Goal: Task Accomplishment & Management: Complete application form

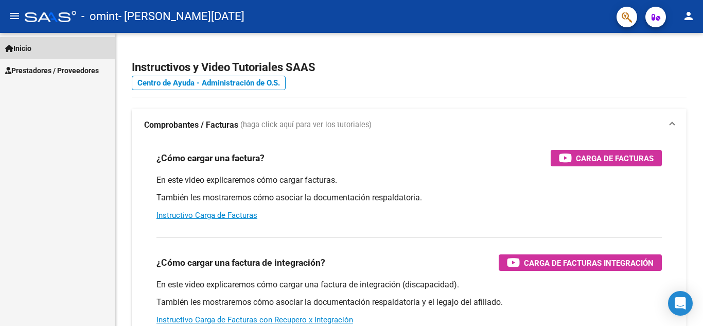
click at [49, 45] on link "Inicio" at bounding box center [57, 48] width 115 height 22
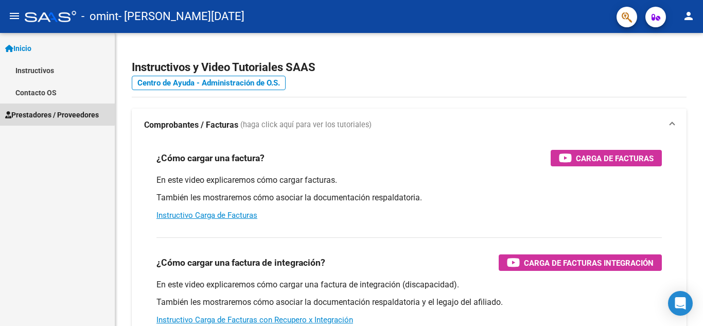
click at [38, 112] on span "Prestadores / Proveedores" at bounding box center [52, 114] width 94 height 11
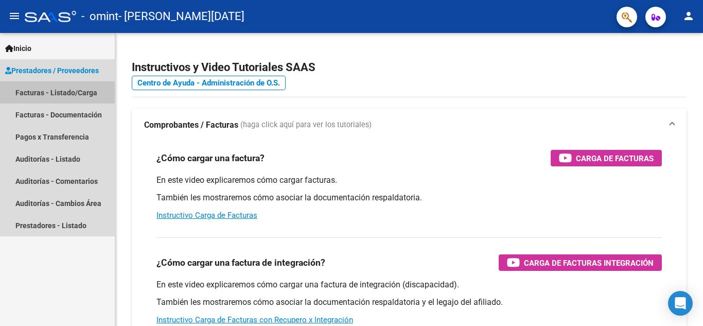
click at [47, 92] on link "Facturas - Listado/Carga" at bounding box center [57, 92] width 115 height 22
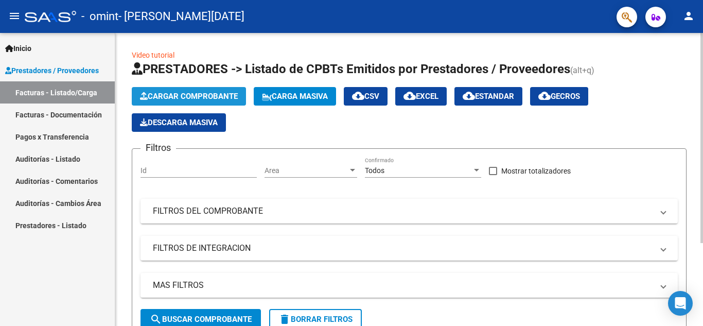
click at [207, 95] on span "Cargar Comprobante" at bounding box center [189, 96] width 98 height 9
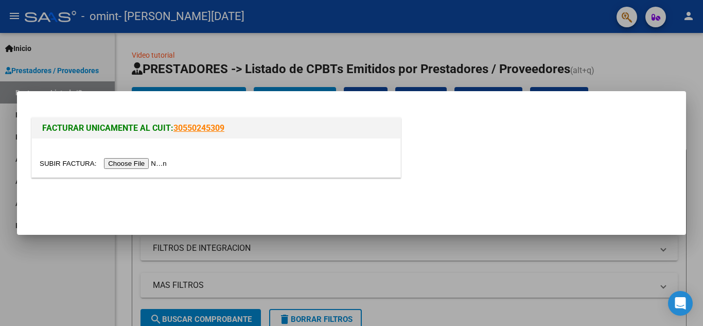
click at [146, 165] on input "file" at bounding box center [105, 163] width 130 height 11
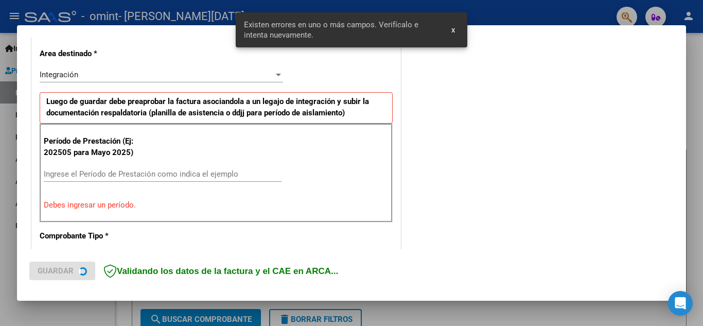
scroll to position [233, 0]
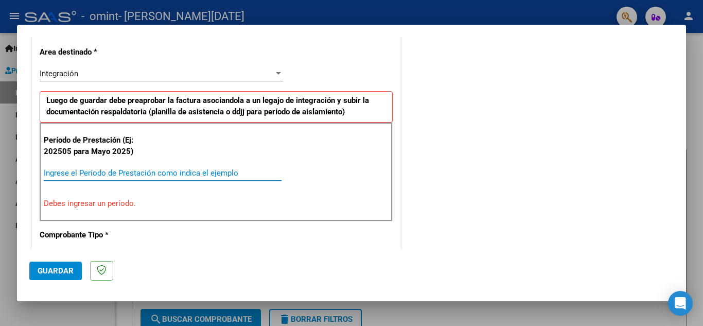
click at [201, 177] on input "Ingrese el Período de Prestación como indica el ejemplo" at bounding box center [163, 172] width 238 height 9
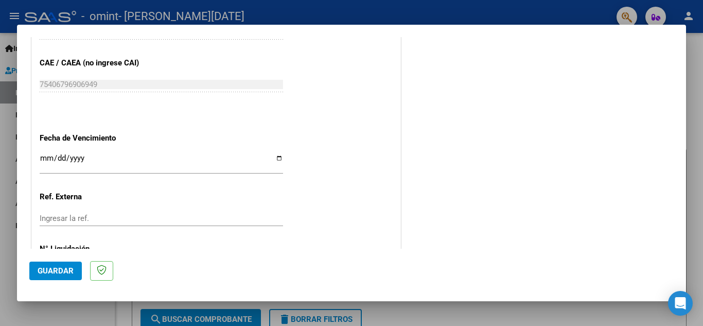
scroll to position [695, 0]
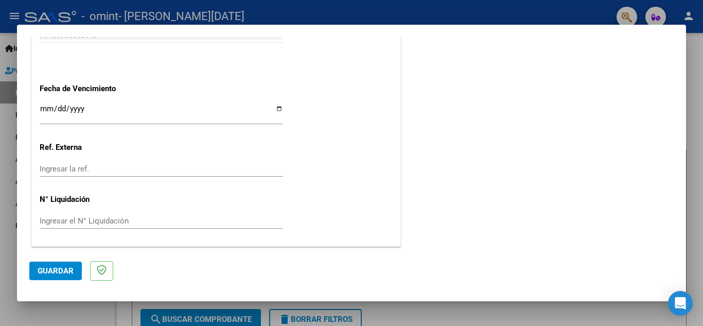
type input "202509"
click at [63, 270] on span "Guardar" at bounding box center [56, 270] width 36 height 9
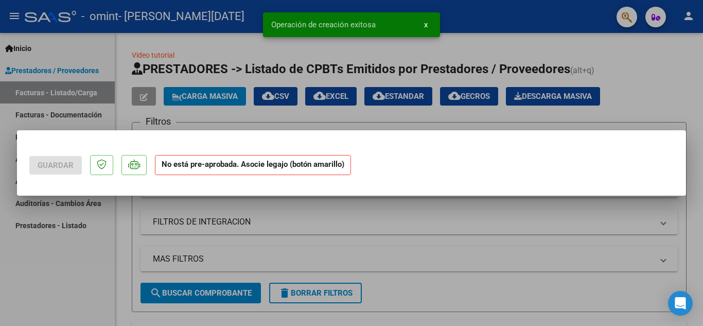
scroll to position [0, 0]
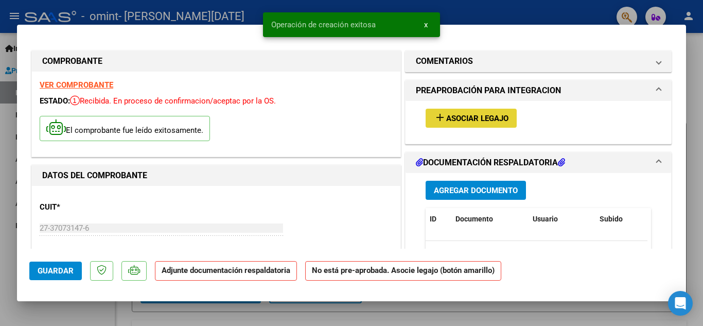
click at [476, 118] on span "Asociar Legajo" at bounding box center [477, 118] width 62 height 9
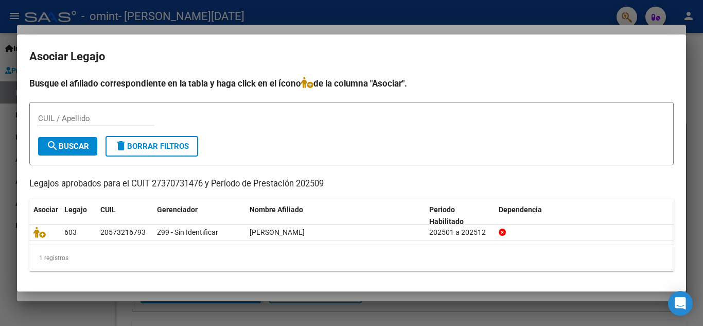
click at [596, 194] on div "Busque el afiliado correspondiente en la tabla y haga click en el ícono de la c…" at bounding box center [351, 174] width 645 height 194
click at [111, 117] on input "CUIL / Apellido" at bounding box center [96, 118] width 116 height 9
type input "acevedo"
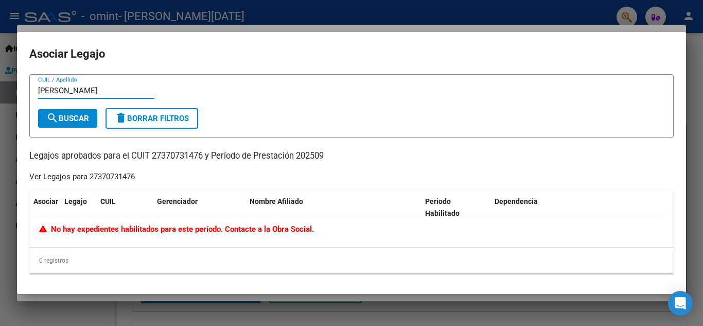
drag, startPoint x: 100, startPoint y: 91, endPoint x: 3, endPoint y: 92, distance: 96.8
click at [3, 92] on div "COMPROBANTE VER COMPROBANTE ESTADO: Recibida. En proceso de confirmacion/acepta…" at bounding box center [351, 163] width 703 height 326
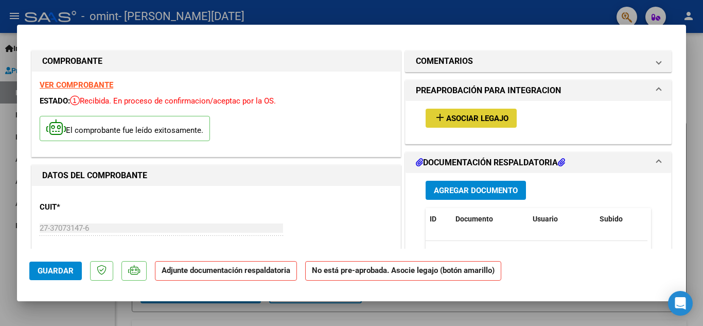
type input "$ 0,00"
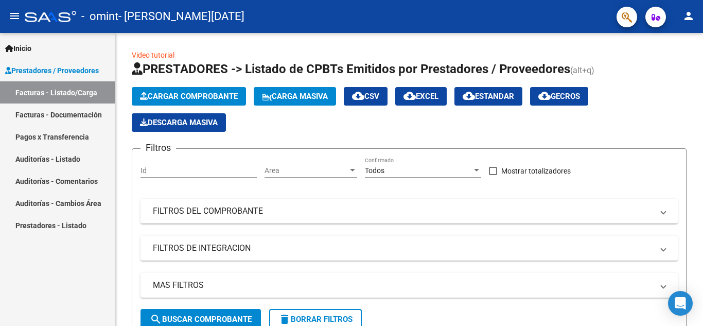
click at [43, 71] on span "Prestadores / Proveedores" at bounding box center [52, 70] width 94 height 11
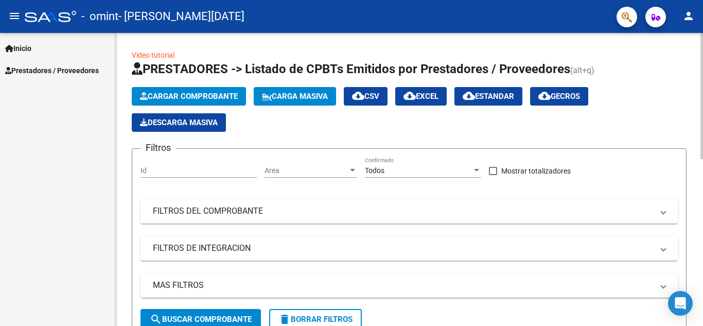
click at [167, 93] on span "Cargar Comprobante" at bounding box center [189, 96] width 98 height 9
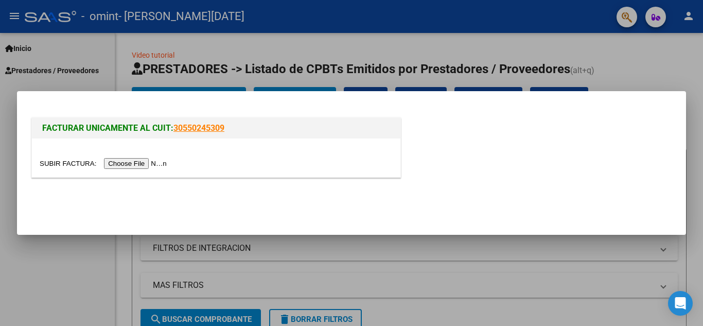
click at [127, 163] on input "file" at bounding box center [105, 163] width 130 height 11
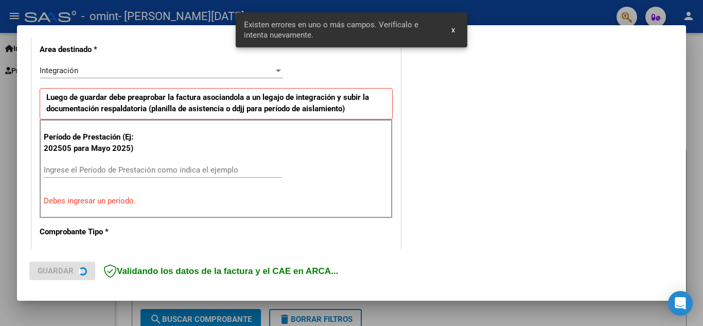
scroll to position [253, 0]
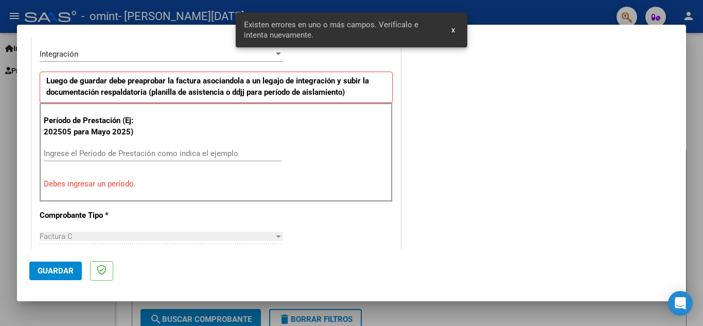
click at [209, 152] on input "Ingrese el Período de Prestación como indica el ejemplo" at bounding box center [163, 153] width 238 height 9
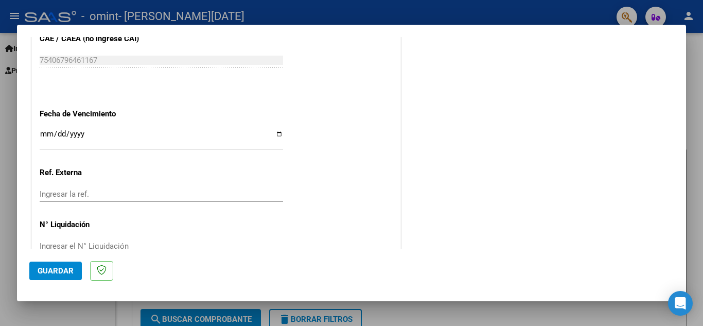
scroll to position [695, 0]
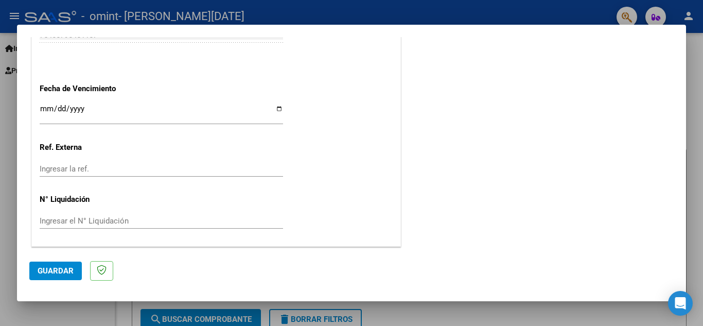
type input "202509"
click at [73, 265] on button "Guardar" at bounding box center [55, 271] width 53 height 19
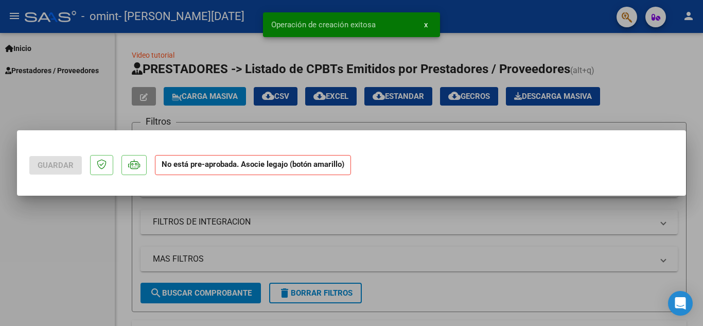
scroll to position [0, 0]
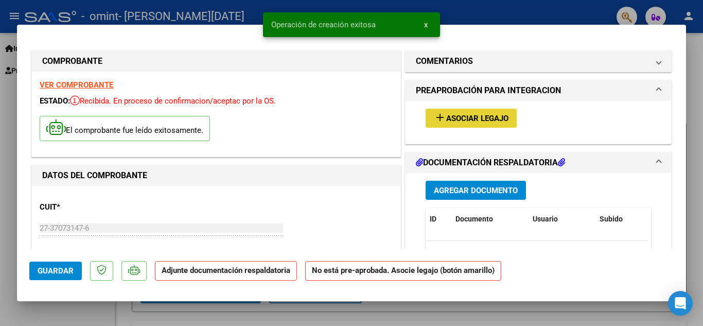
click at [460, 119] on span "Asociar Legajo" at bounding box center [477, 118] width 62 height 9
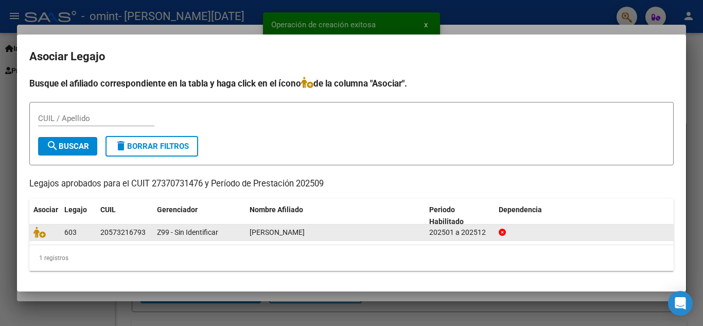
click at [287, 229] on span "[PERSON_NAME]" at bounding box center [277, 232] width 55 height 8
click at [36, 231] on icon at bounding box center [39, 232] width 12 height 11
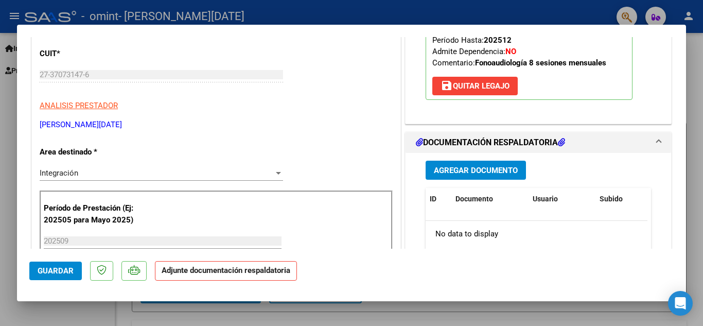
scroll to position [154, 0]
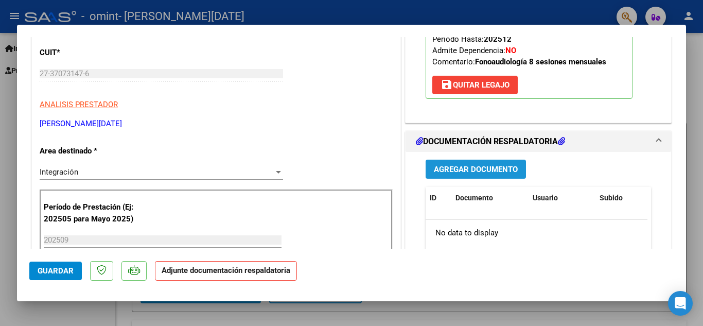
click at [503, 170] on span "Agregar Documento" at bounding box center [476, 169] width 84 height 9
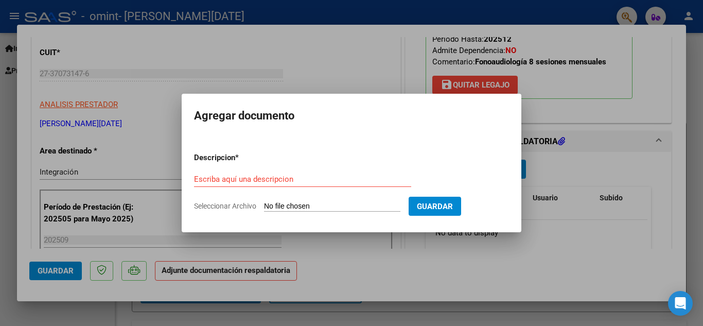
click at [312, 184] on div "Escriba aquí una descripcion" at bounding box center [302, 178] width 217 height 15
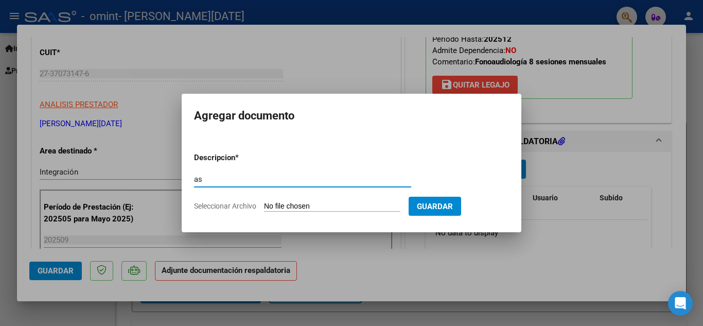
type input "a"
type input "9.25 asistencia"
click at [244, 207] on span "Seleccionar Archivo" at bounding box center [225, 206] width 62 height 8
click at [264, 207] on input "Seleccionar Archivo" at bounding box center [332, 207] width 136 height 10
type input "C:\fakepath\9.25 vidal.png"
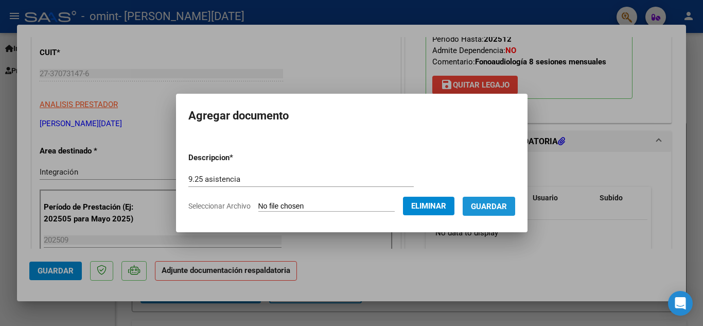
click at [507, 203] on span "Guardar" at bounding box center [489, 206] width 36 height 9
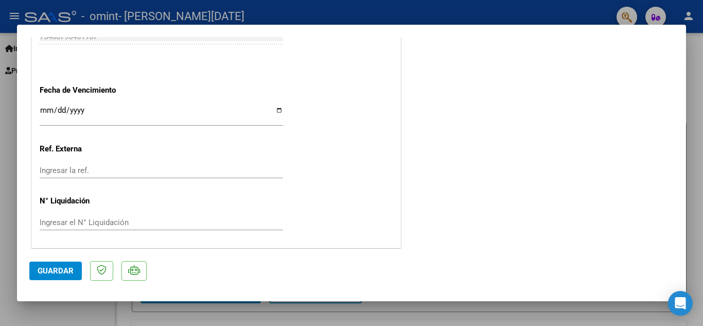
scroll to position [710, 0]
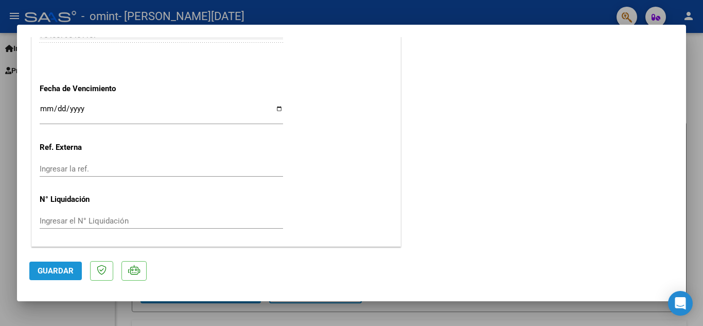
click at [58, 266] on span "Guardar" at bounding box center [56, 270] width 36 height 9
click at [693, 82] on div at bounding box center [351, 163] width 703 height 326
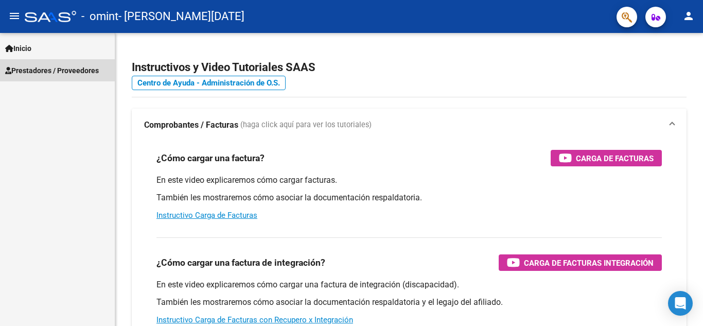
click at [80, 68] on span "Prestadores / Proveedores" at bounding box center [52, 70] width 94 height 11
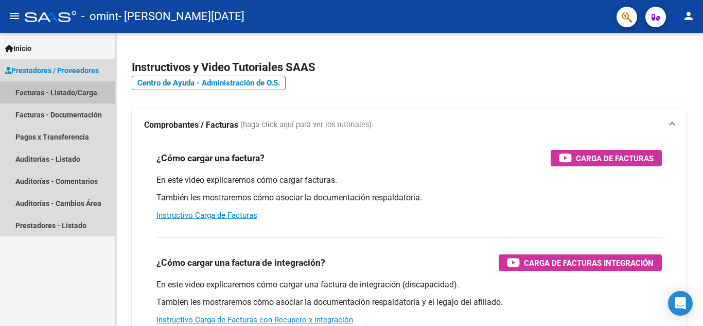
click at [73, 88] on link "Facturas - Listado/Carga" at bounding box center [57, 92] width 115 height 22
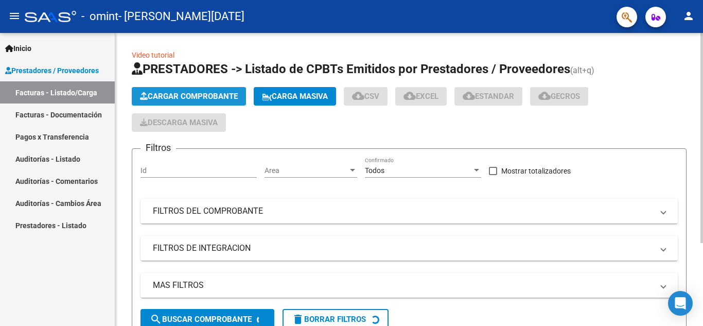
click at [166, 93] on span "Cargar Comprobante" at bounding box center [189, 96] width 98 height 9
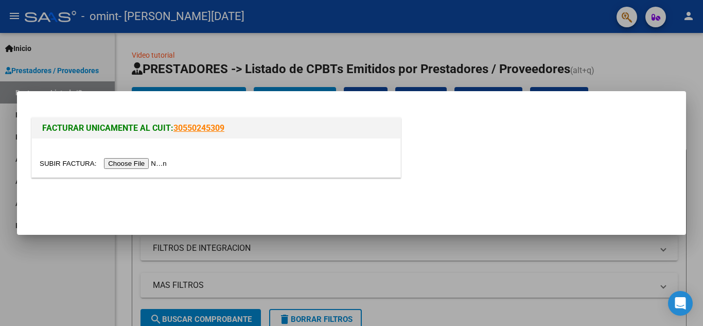
click at [127, 163] on input "file" at bounding box center [105, 163] width 130 height 11
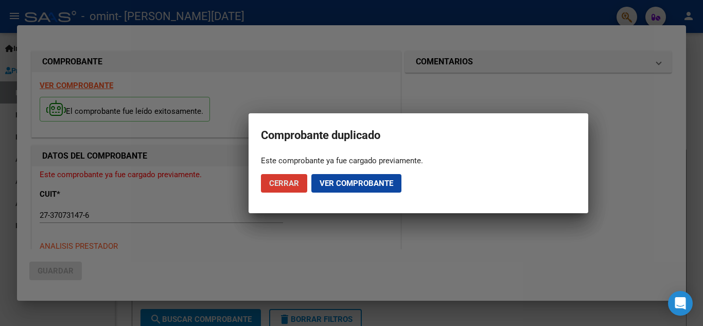
click at [298, 180] on span "Cerrar" at bounding box center [284, 183] width 30 height 9
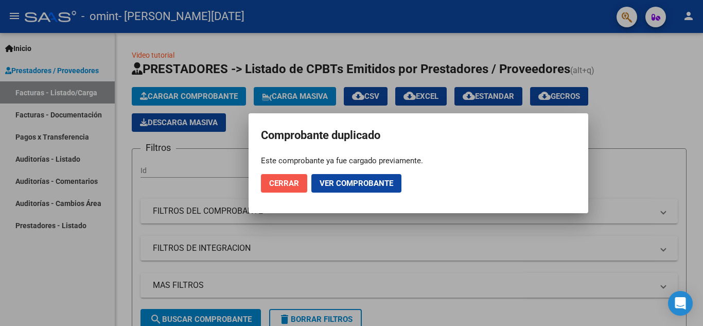
click at [298, 180] on span "Cerrar" at bounding box center [284, 183] width 30 height 9
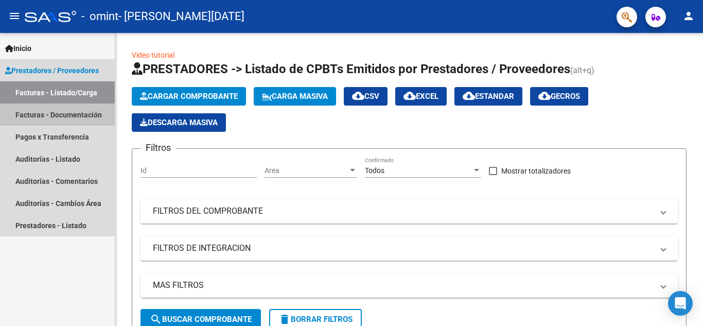
click at [77, 121] on link "Facturas - Documentación" at bounding box center [57, 114] width 115 height 22
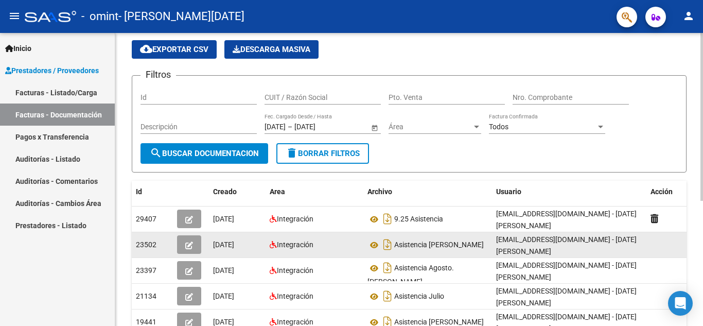
scroll to position [51, 0]
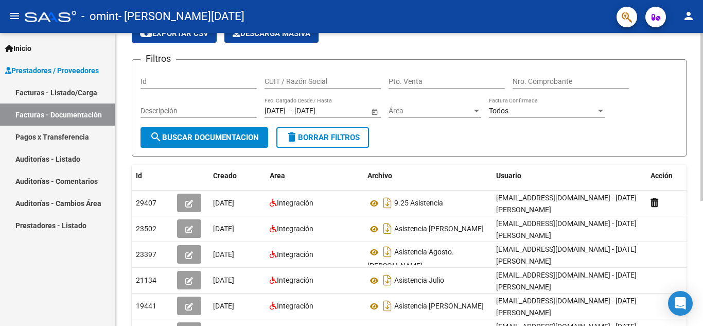
click at [237, 136] on span "search Buscar Documentacion" at bounding box center [204, 137] width 109 height 9
click at [66, 95] on link "Facturas - Listado/Carga" at bounding box center [57, 92] width 115 height 22
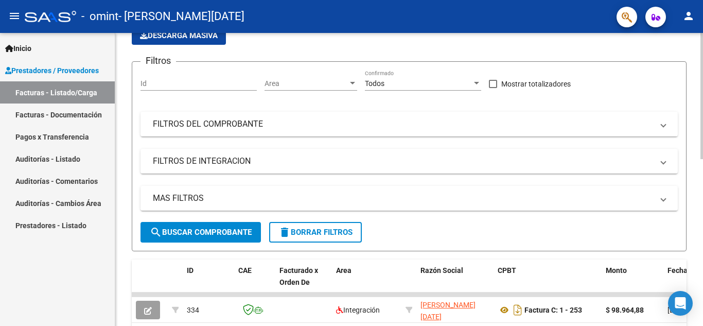
scroll to position [103, 0]
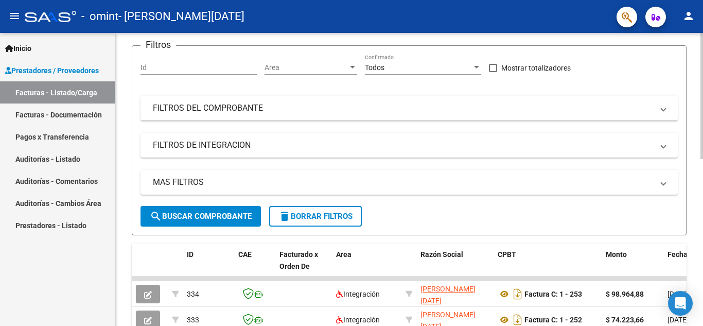
click at [210, 207] on button "search Buscar Comprobante" at bounding box center [201, 216] width 120 height 21
click at [205, 220] on span "search Buscar Comprobante" at bounding box center [201, 216] width 102 height 9
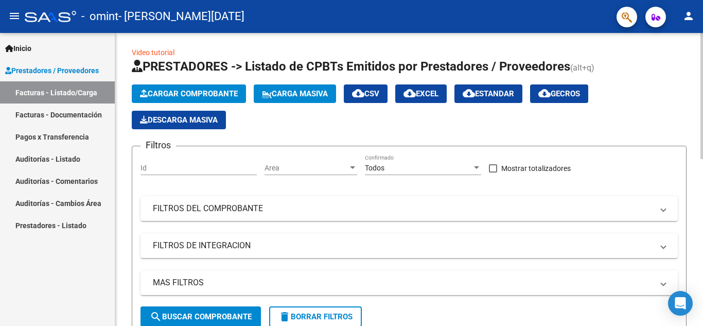
scroll to position [0, 0]
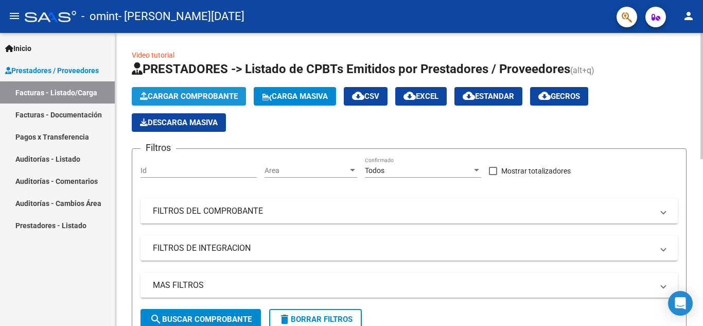
click at [210, 98] on span "Cargar Comprobante" at bounding box center [189, 96] width 98 height 9
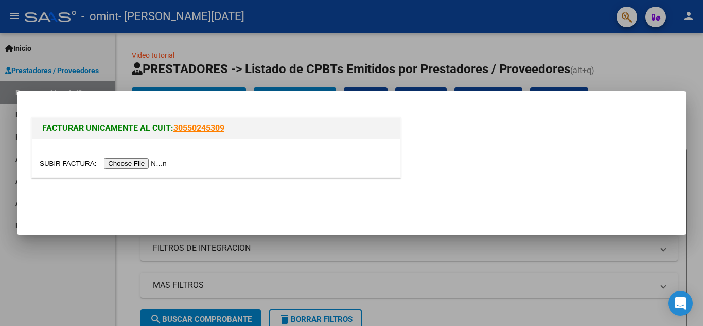
click at [166, 166] on input "file" at bounding box center [105, 163] width 130 height 11
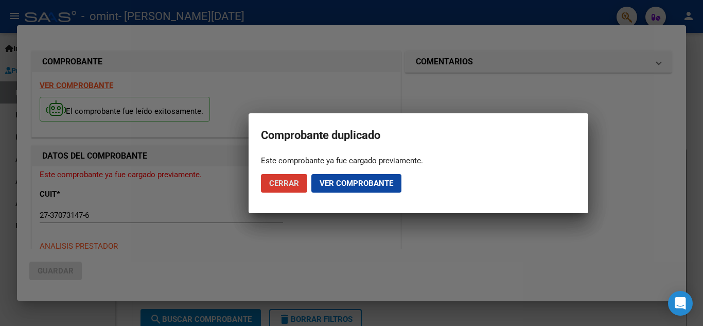
click at [343, 176] on button "Ver comprobante" at bounding box center [356, 183] width 90 height 19
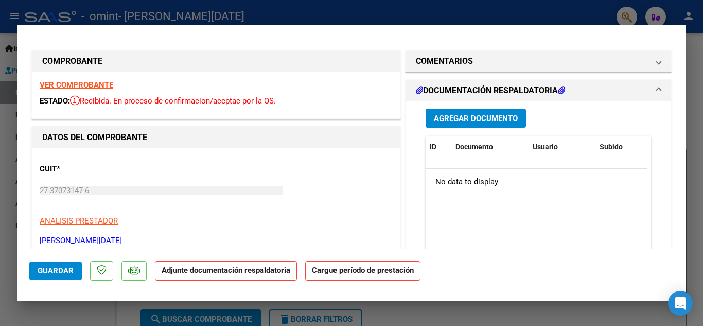
click at [463, 112] on button "Agregar Documento" at bounding box center [476, 118] width 100 height 19
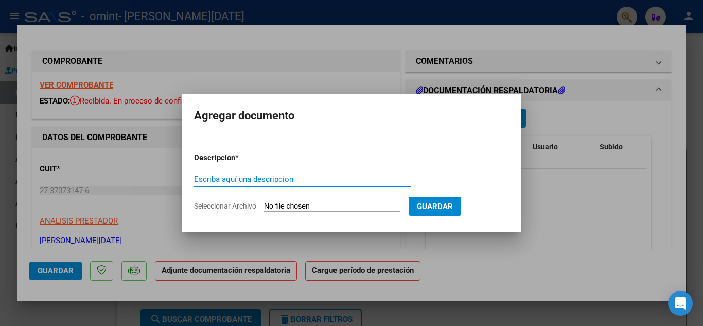
click at [332, 181] on input "Escriba aquí una descripcion" at bounding box center [302, 179] width 217 height 9
type input "asistencia"
click at [331, 204] on input "Seleccionar Archivo" at bounding box center [332, 207] width 136 height 10
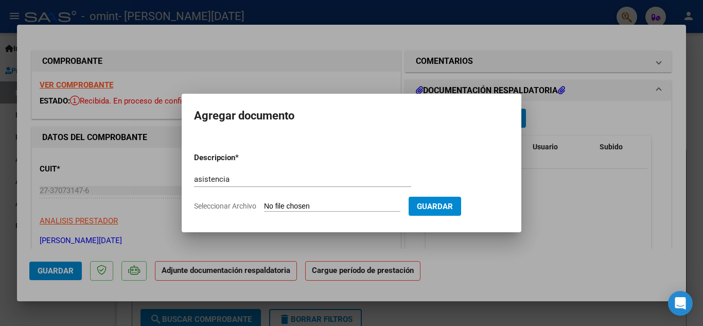
type input "C:\fakepath\9.25 [PERSON_NAME].png"
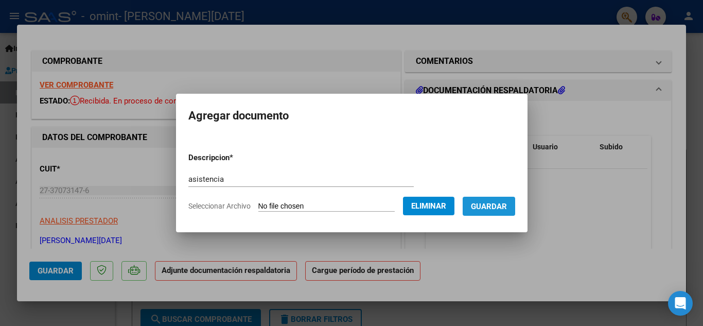
click at [507, 209] on span "Guardar" at bounding box center [489, 206] width 36 height 9
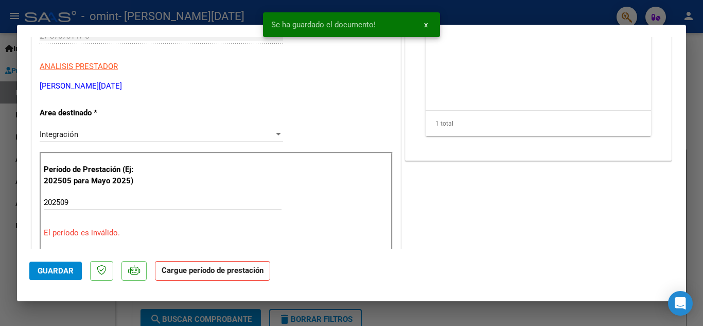
scroll to position [206, 0]
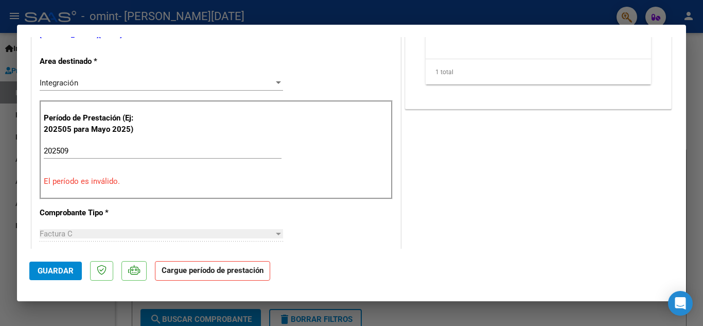
click at [113, 158] on div "202509 Ingrese el Período de Prestación como indica el ejemplo" at bounding box center [163, 150] width 238 height 15
click at [117, 151] on input "202509" at bounding box center [163, 150] width 238 height 9
type input "202509"
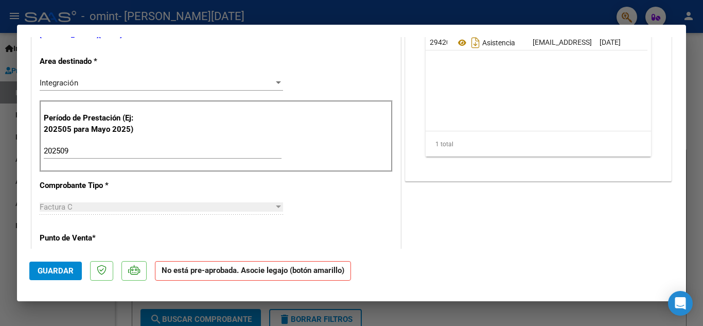
click at [370, 216] on div "CUIT * 27-37073147-6 Ingresar CUIT ANALISIS PRESTADOR [PERSON_NAME] [DATE][PERS…" at bounding box center [216, 313] width 369 height 743
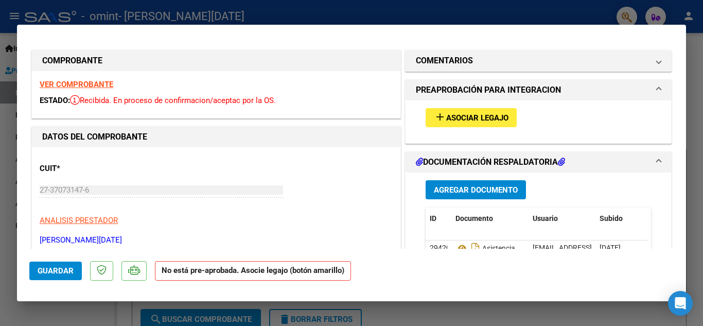
scroll to position [0, 0]
click at [497, 118] on span "Asociar Legajo" at bounding box center [477, 118] width 62 height 9
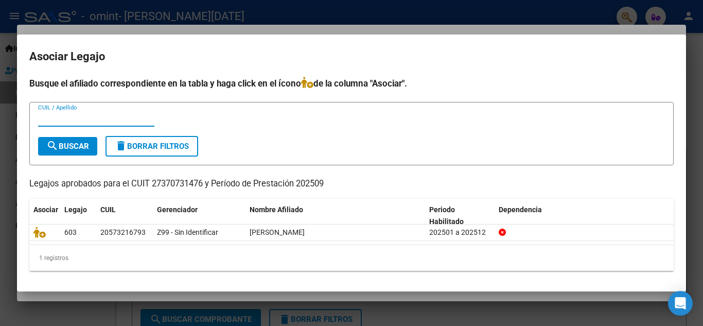
click at [445, 60] on h2 "Asociar Legajo" at bounding box center [351, 57] width 645 height 20
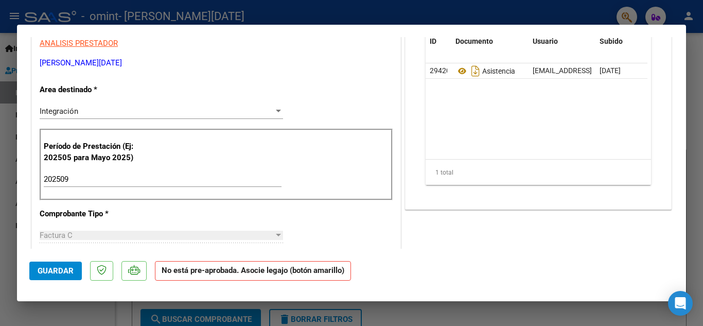
scroll to position [257, 0]
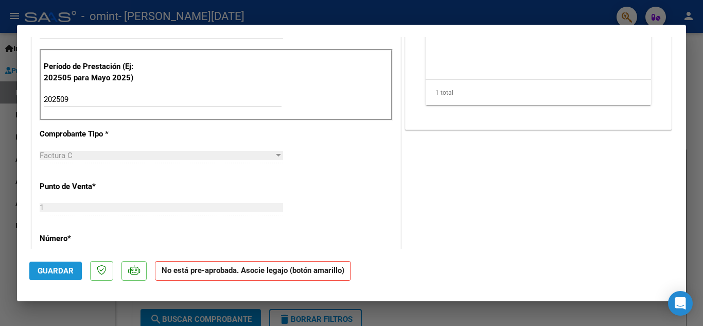
click at [55, 271] on span "Guardar" at bounding box center [56, 270] width 36 height 9
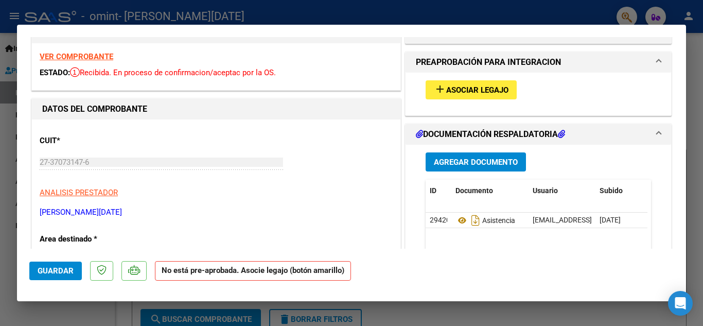
scroll to position [0, 0]
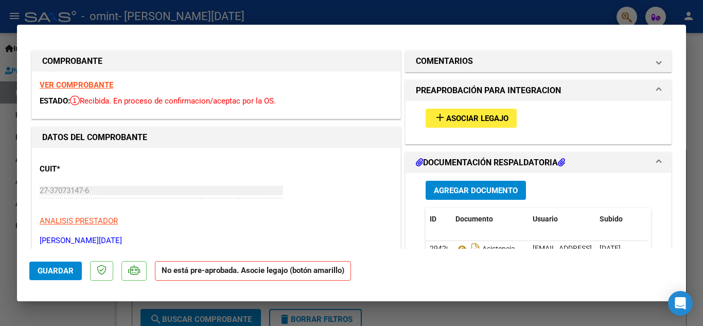
type input "$ 0,00"
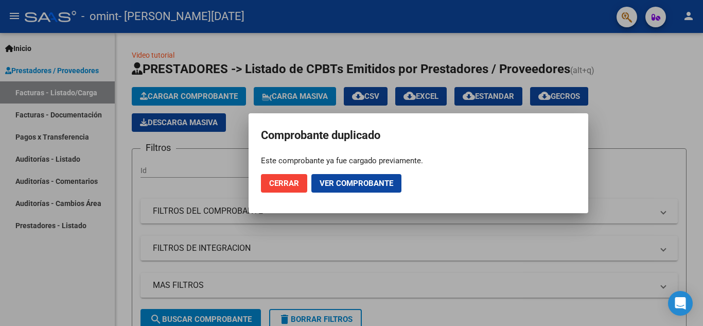
click at [294, 182] on span "Cerrar" at bounding box center [284, 183] width 30 height 9
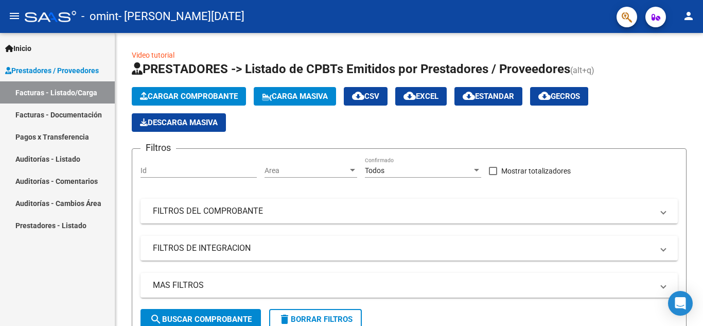
click at [78, 91] on link "Facturas - Listado/Carga" at bounding box center [57, 92] width 115 height 22
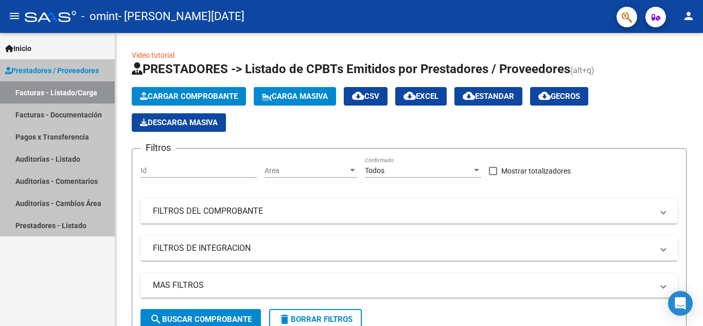
click at [74, 73] on span "Prestadores / Proveedores" at bounding box center [52, 70] width 94 height 11
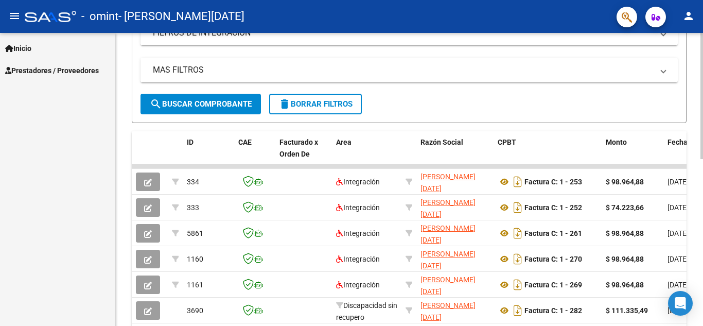
scroll to position [257, 0]
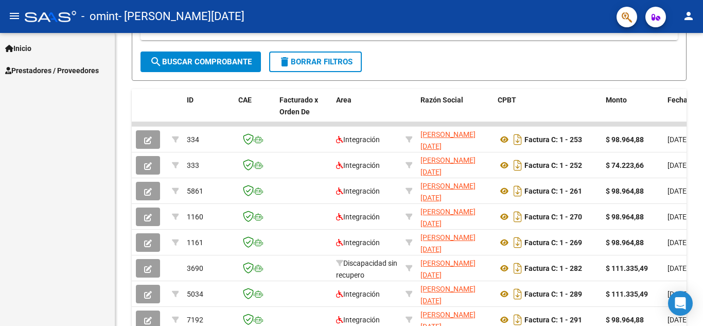
click at [92, 167] on div "Inicio Instructivos Contacto OS Prestadores / Proveedores Facturas - Listado/Ca…" at bounding box center [57, 179] width 115 height 293
click at [73, 78] on link "Prestadores / Proveedores" at bounding box center [57, 70] width 115 height 22
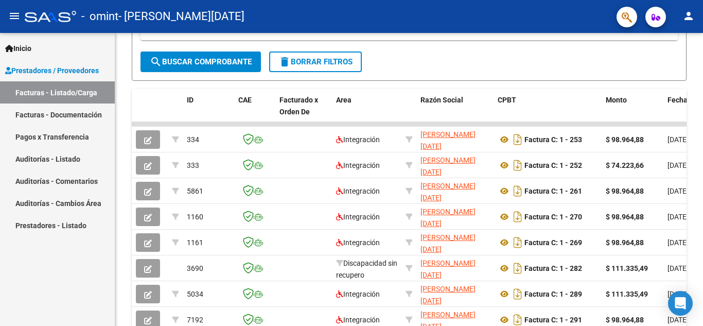
click at [60, 107] on link "Facturas - Documentación" at bounding box center [57, 114] width 115 height 22
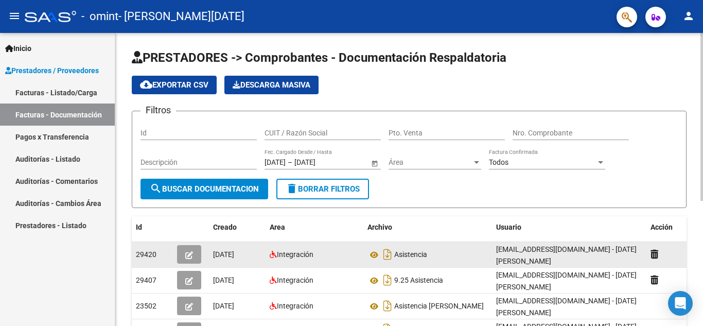
click at [462, 257] on div "Asistencia" at bounding box center [428, 254] width 120 height 16
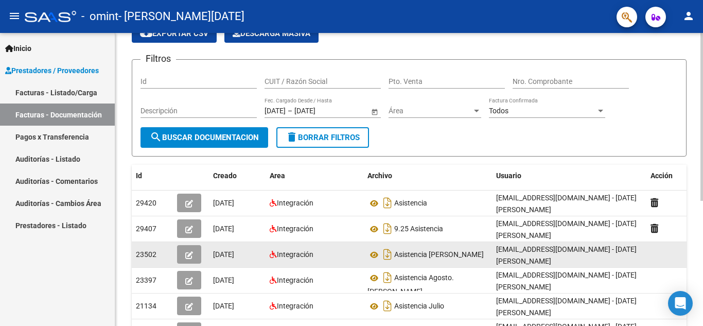
click at [639, 247] on div "[EMAIL_ADDRESS][DOMAIN_NAME] - [DATE][PERSON_NAME]" at bounding box center [569, 255] width 146 height 22
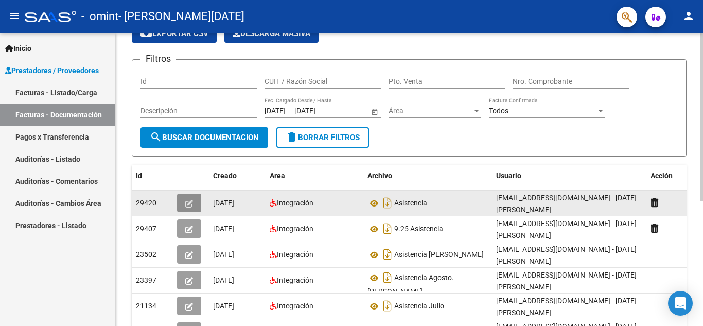
click at [181, 201] on button "button" at bounding box center [189, 203] width 24 height 19
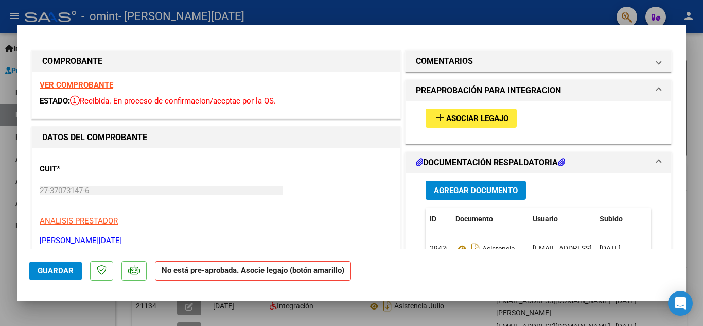
click at [479, 118] on span "Asociar Legajo" at bounding box center [477, 118] width 62 height 9
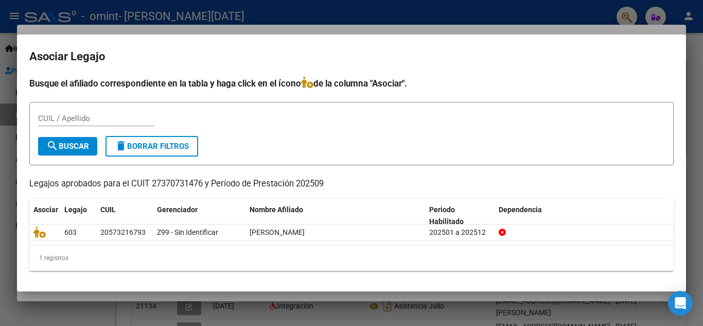
click at [47, 261] on div "1 registros" at bounding box center [351, 258] width 645 height 26
click at [57, 255] on div "1 registros" at bounding box center [351, 258] width 645 height 26
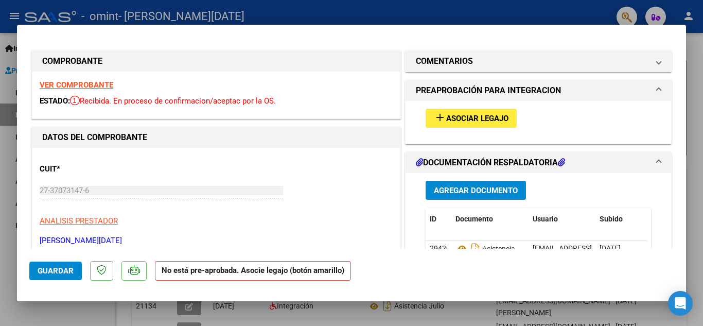
click at [297, 10] on div at bounding box center [351, 163] width 703 height 326
type input "$ 0,00"
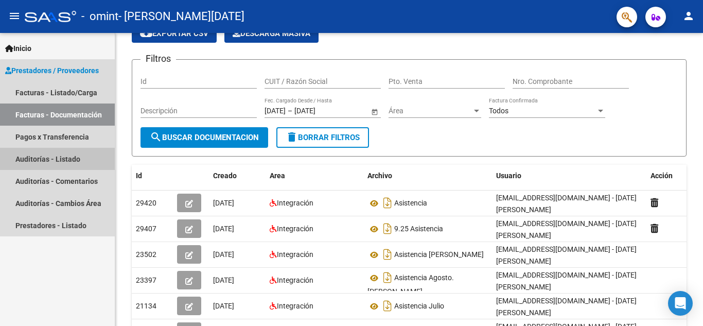
click at [63, 157] on link "Auditorías - Listado" at bounding box center [57, 159] width 115 height 22
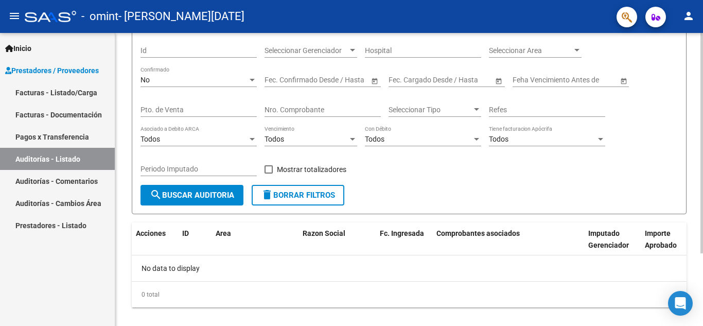
scroll to position [97, 0]
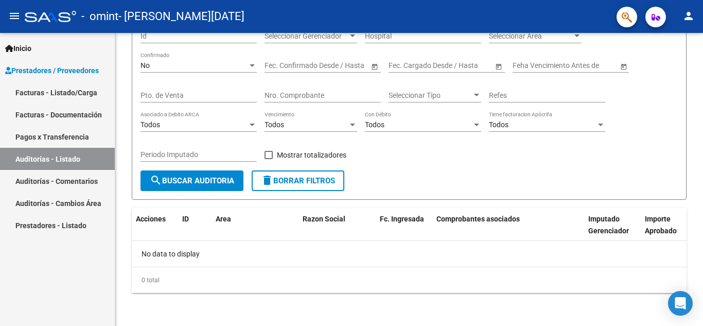
click at [65, 222] on link "Prestadores - Listado" at bounding box center [57, 225] width 115 height 22
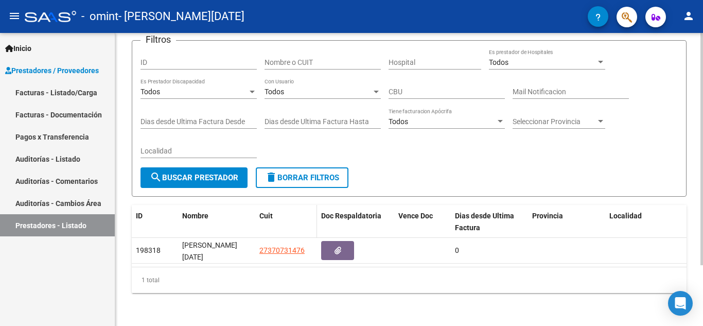
scroll to position [77, 0]
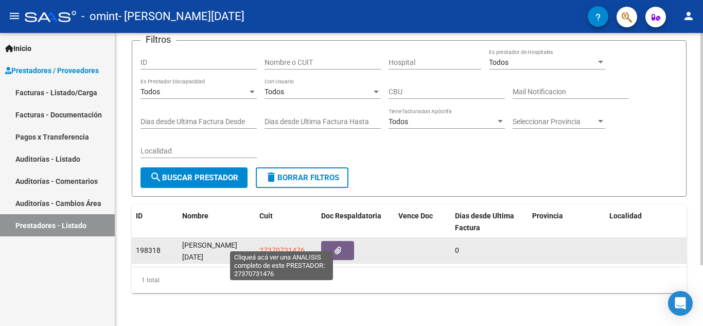
click at [293, 246] on span "27370731476" at bounding box center [281, 250] width 45 height 8
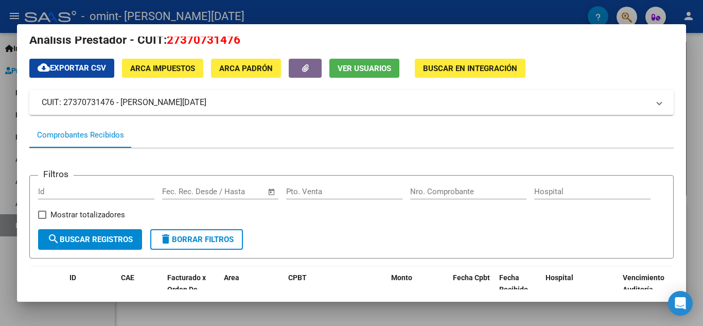
scroll to position [0, 0]
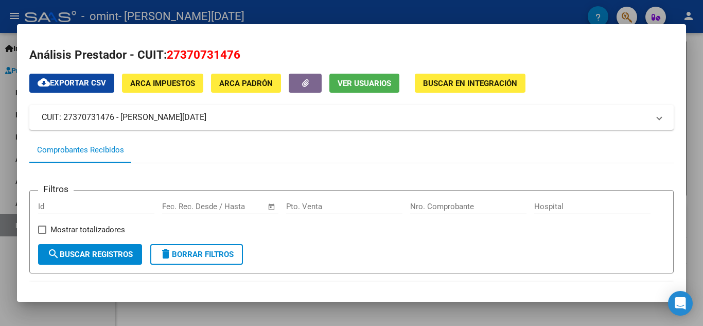
click at [461, 84] on span "Buscar en Integración" at bounding box center [470, 83] width 94 height 9
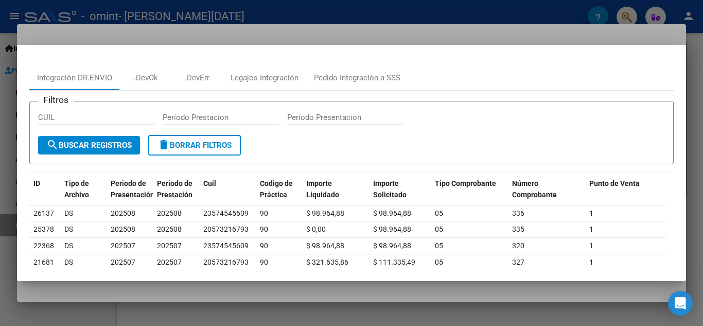
click at [464, 12] on div at bounding box center [351, 163] width 703 height 326
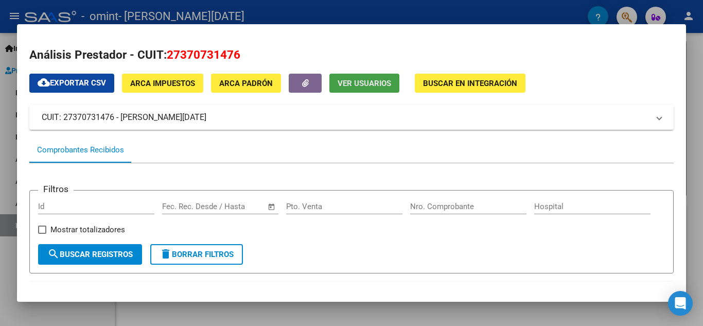
click at [366, 83] on span "Ver Usuarios" at bounding box center [365, 83] width 54 height 9
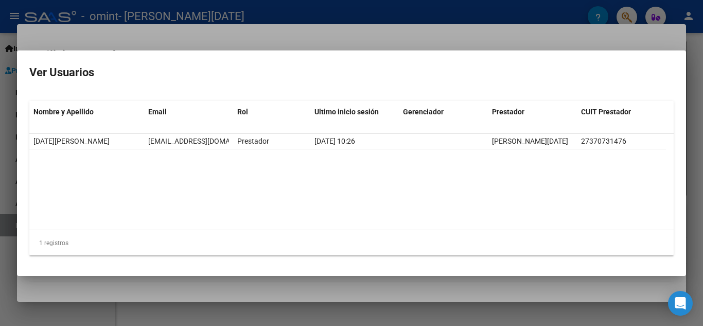
click at [449, 32] on div at bounding box center [351, 163] width 703 height 326
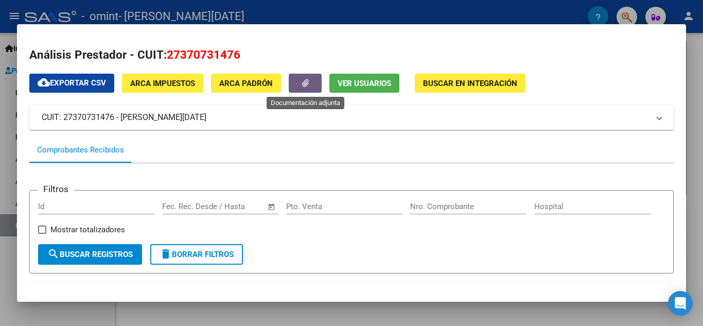
click at [314, 81] on button "button" at bounding box center [305, 83] width 33 height 19
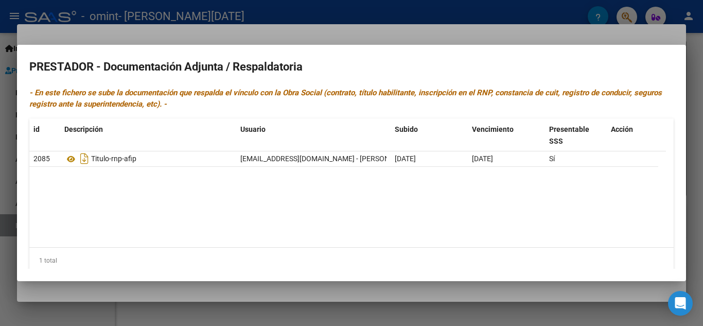
click at [543, 25] on div at bounding box center [351, 163] width 703 height 326
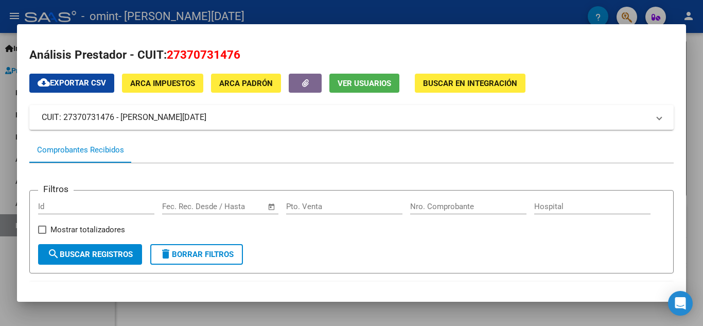
click at [284, 9] on div at bounding box center [351, 163] width 703 height 326
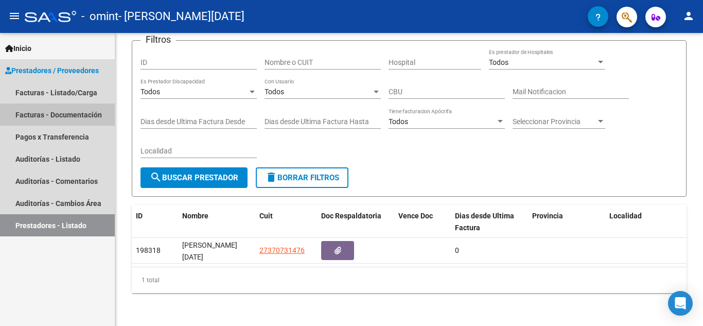
click at [84, 116] on link "Facturas - Documentación" at bounding box center [57, 114] width 115 height 22
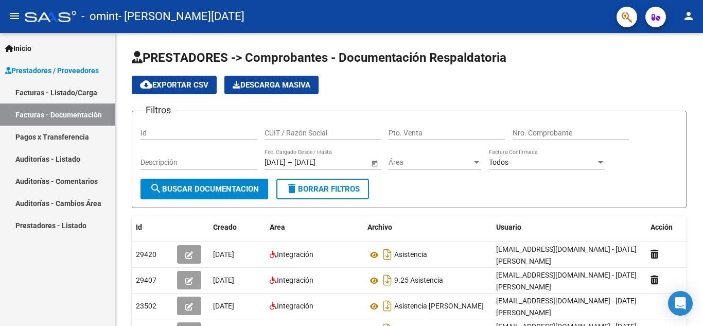
click at [72, 66] on span "Prestadores / Proveedores" at bounding box center [52, 70] width 94 height 11
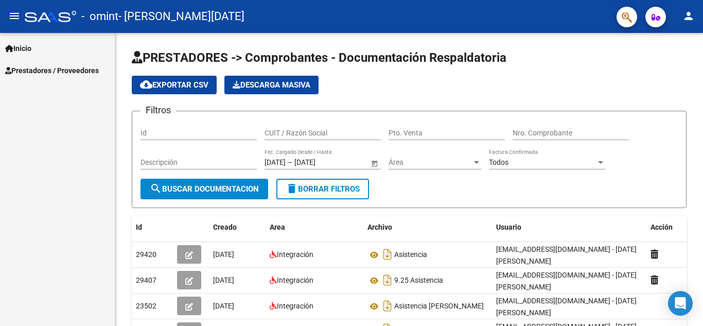
click at [43, 46] on link "Inicio" at bounding box center [57, 48] width 115 height 22
click at [703, 48] on div at bounding box center [702, 117] width 3 height 168
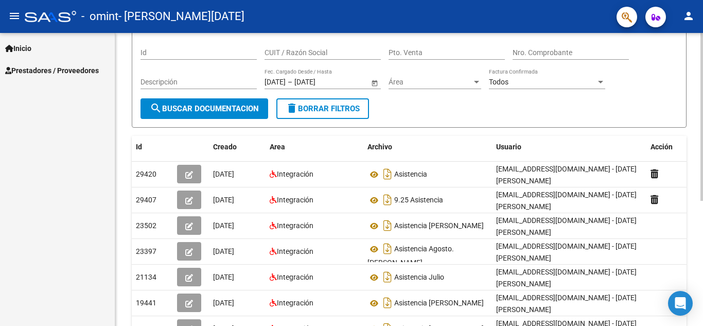
scroll to position [103, 0]
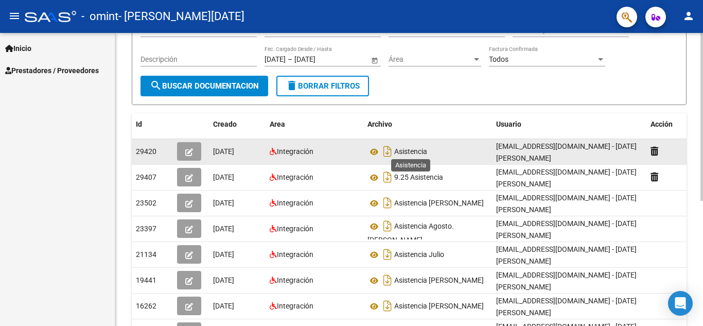
click at [413, 152] on span "Asistencia" at bounding box center [410, 152] width 33 height 8
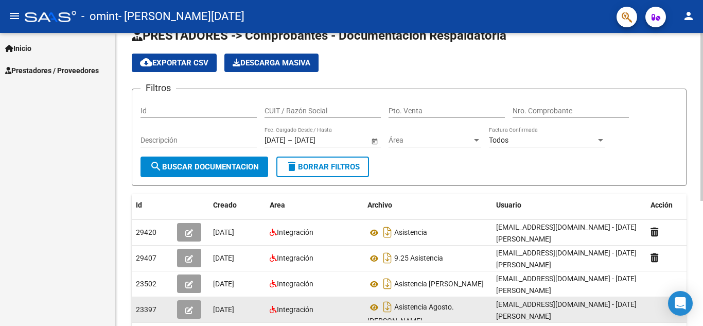
scroll to position [0, 0]
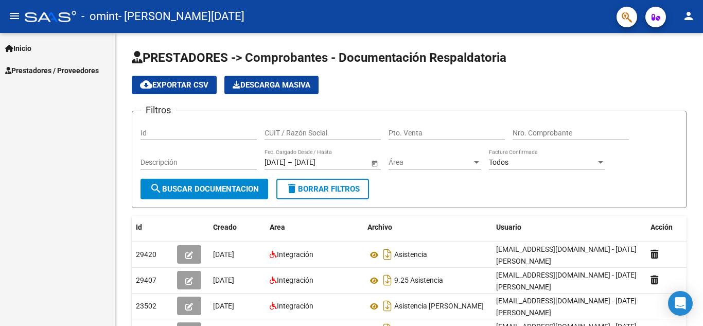
click at [50, 48] on link "Inicio" at bounding box center [57, 48] width 115 height 22
click at [51, 114] on span "Prestadores / Proveedores" at bounding box center [52, 114] width 94 height 11
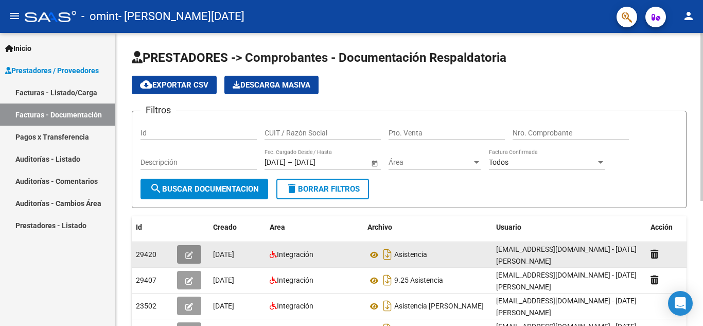
click at [190, 254] on icon "button" at bounding box center [189, 255] width 8 height 8
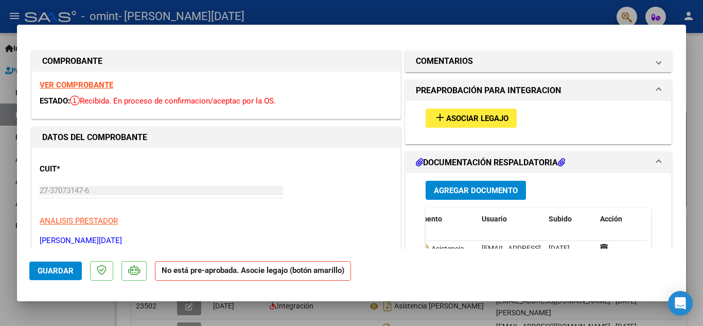
click at [487, 113] on span "add Asociar Legajo" at bounding box center [471, 117] width 75 height 9
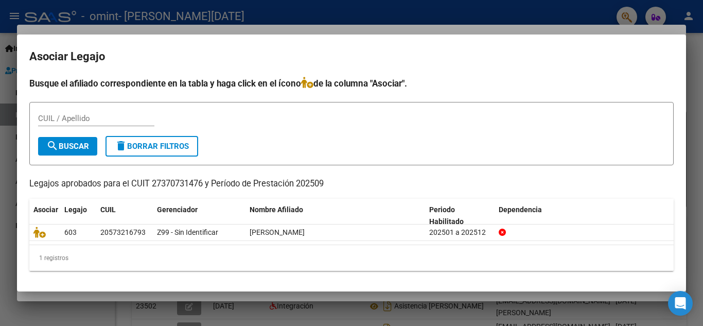
click at [5, 169] on div at bounding box center [351, 163] width 703 height 326
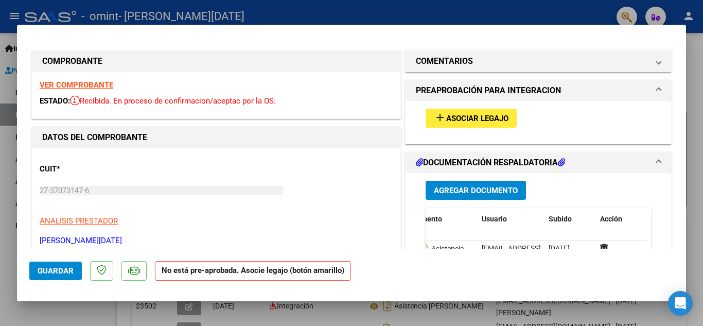
click at [696, 52] on div at bounding box center [351, 163] width 703 height 326
type input "$ 0,00"
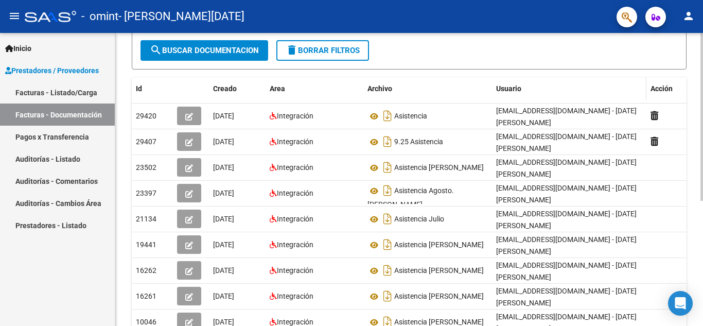
scroll to position [154, 0]
